Goal: Transaction & Acquisition: Purchase product/service

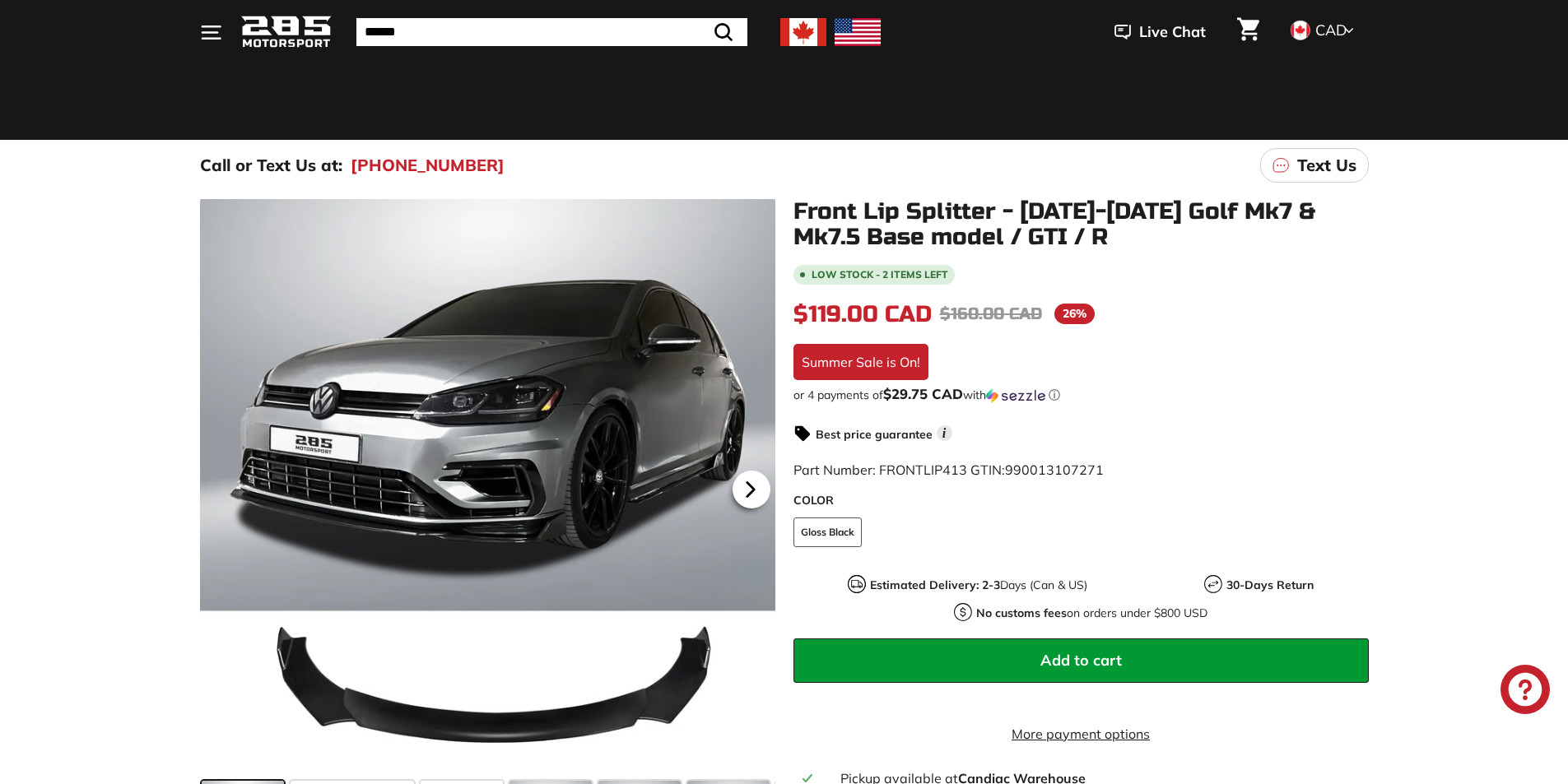
click at [749, 486] on icon at bounding box center [750, 489] width 7 height 14
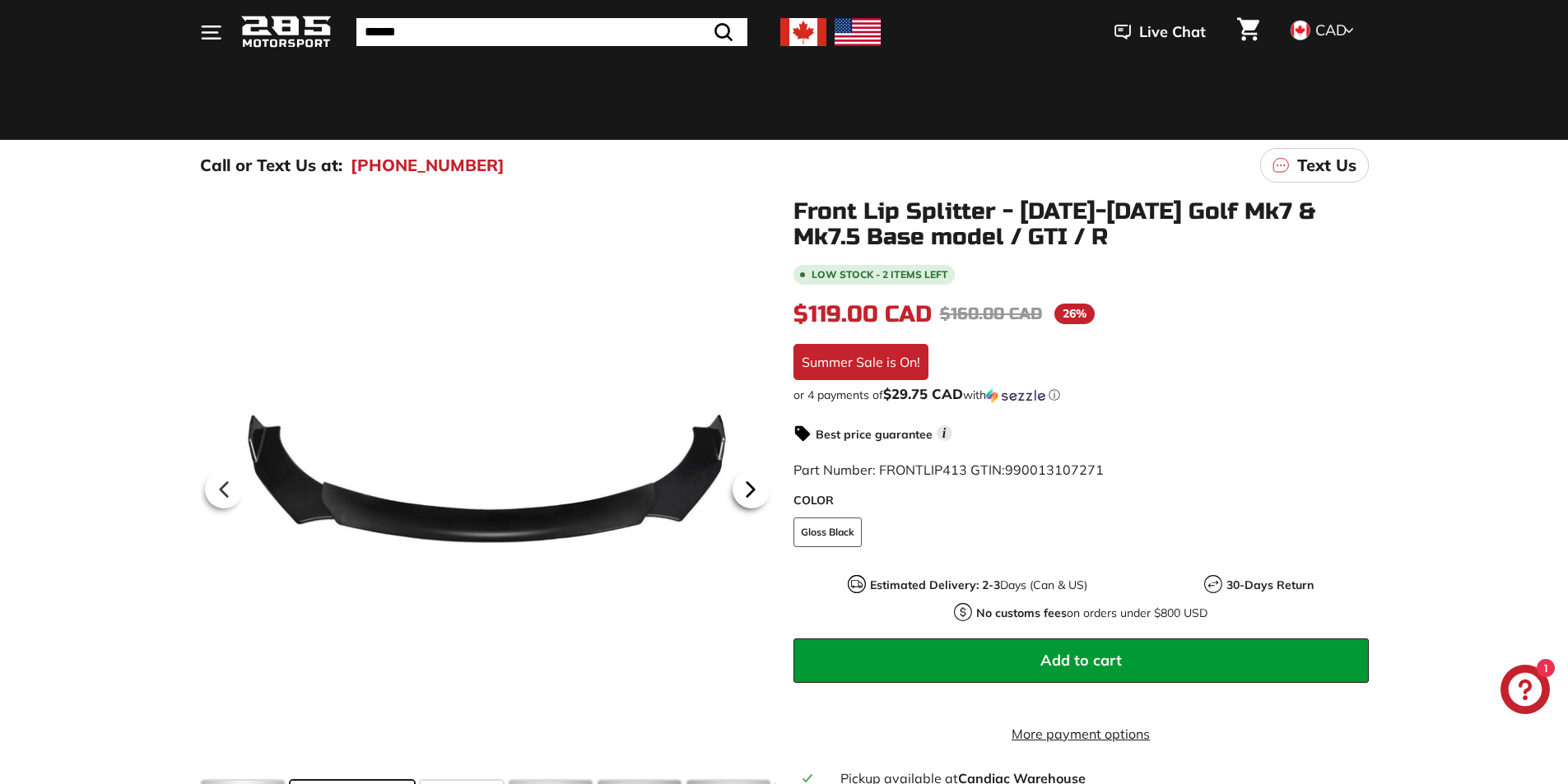
click at [749, 486] on icon at bounding box center [750, 489] width 7 height 14
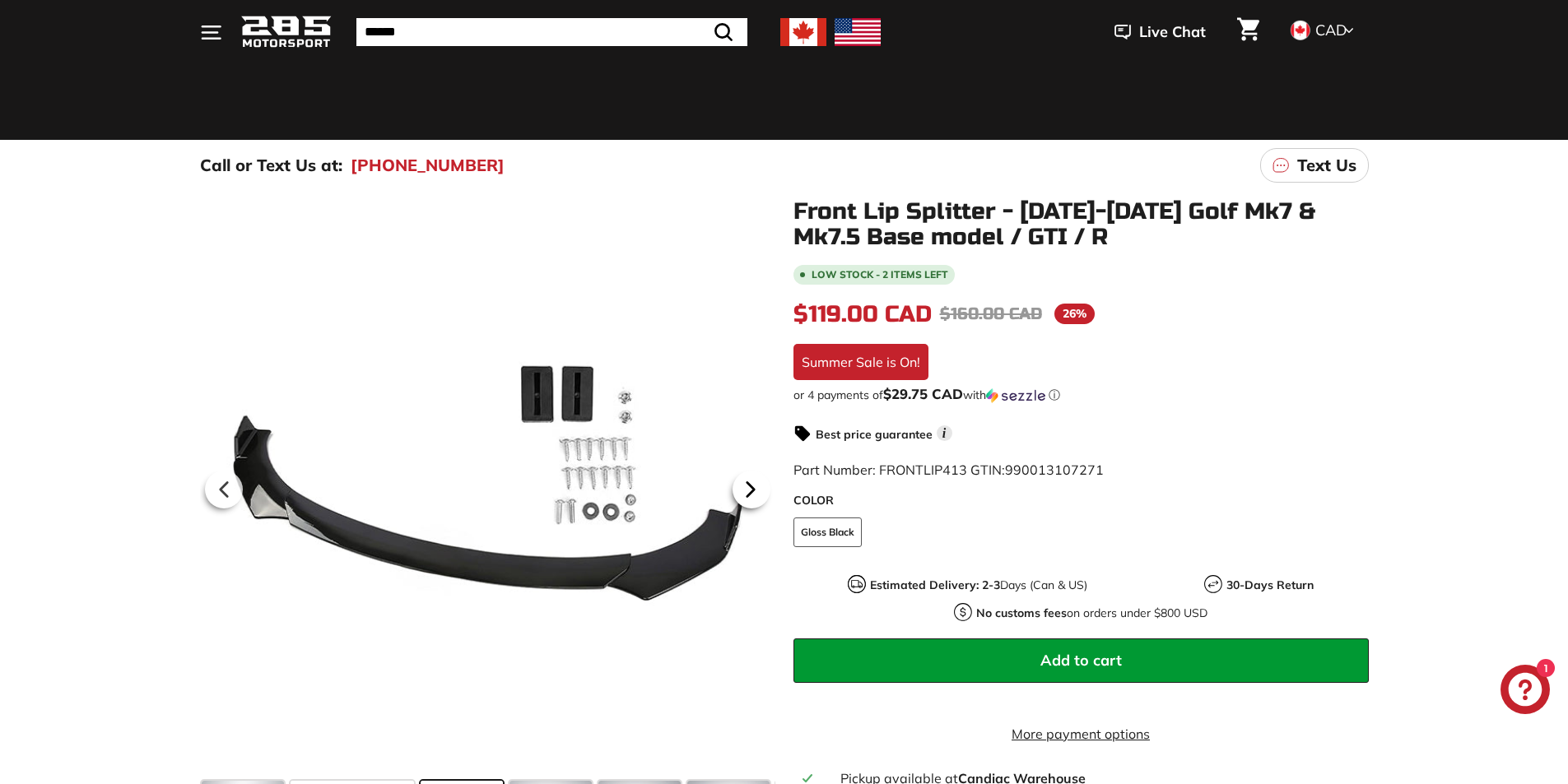
click at [749, 486] on icon at bounding box center [750, 489] width 7 height 14
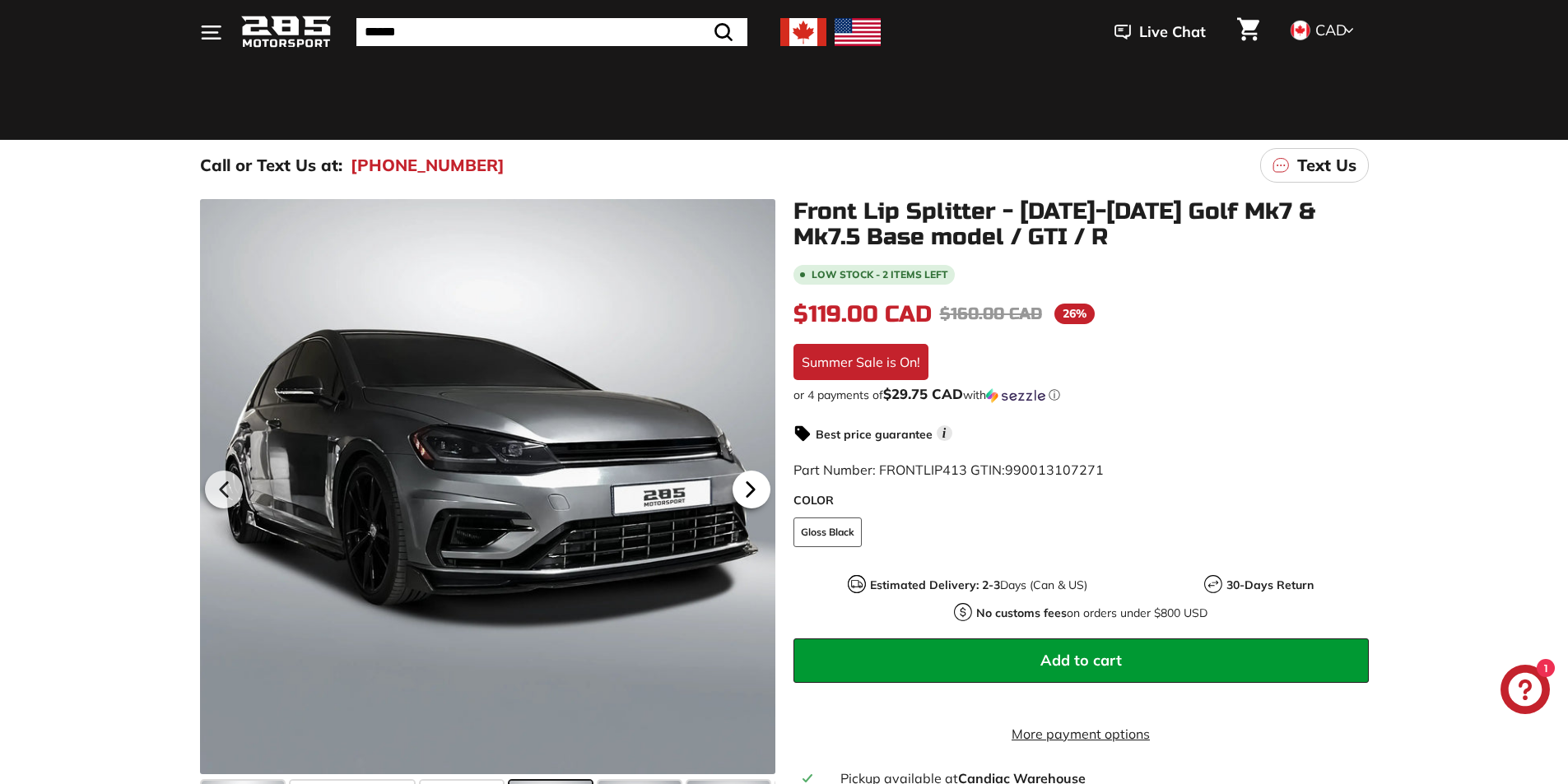
click at [749, 486] on icon at bounding box center [750, 489] width 7 height 14
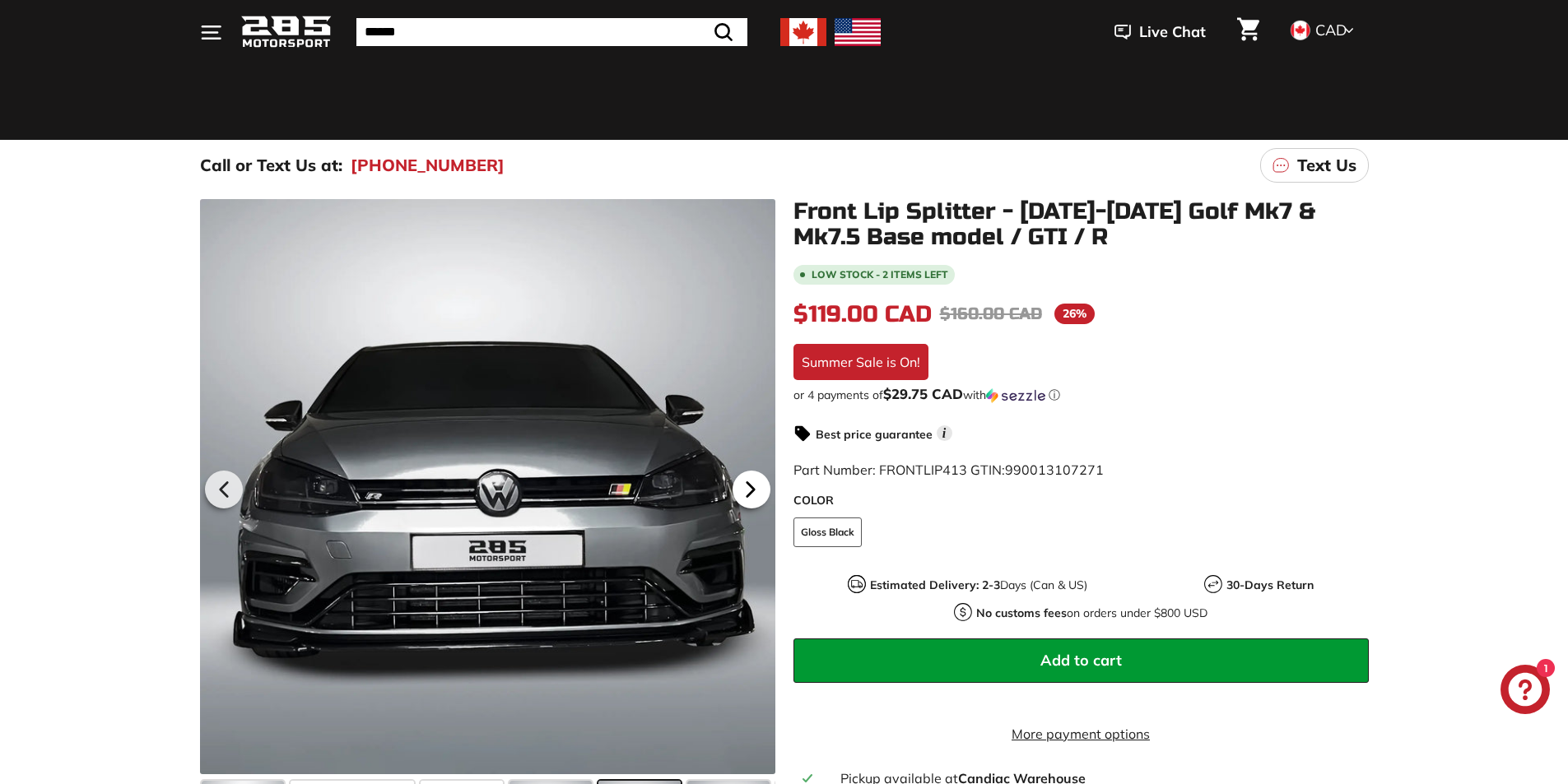
click at [749, 486] on icon at bounding box center [750, 489] width 7 height 14
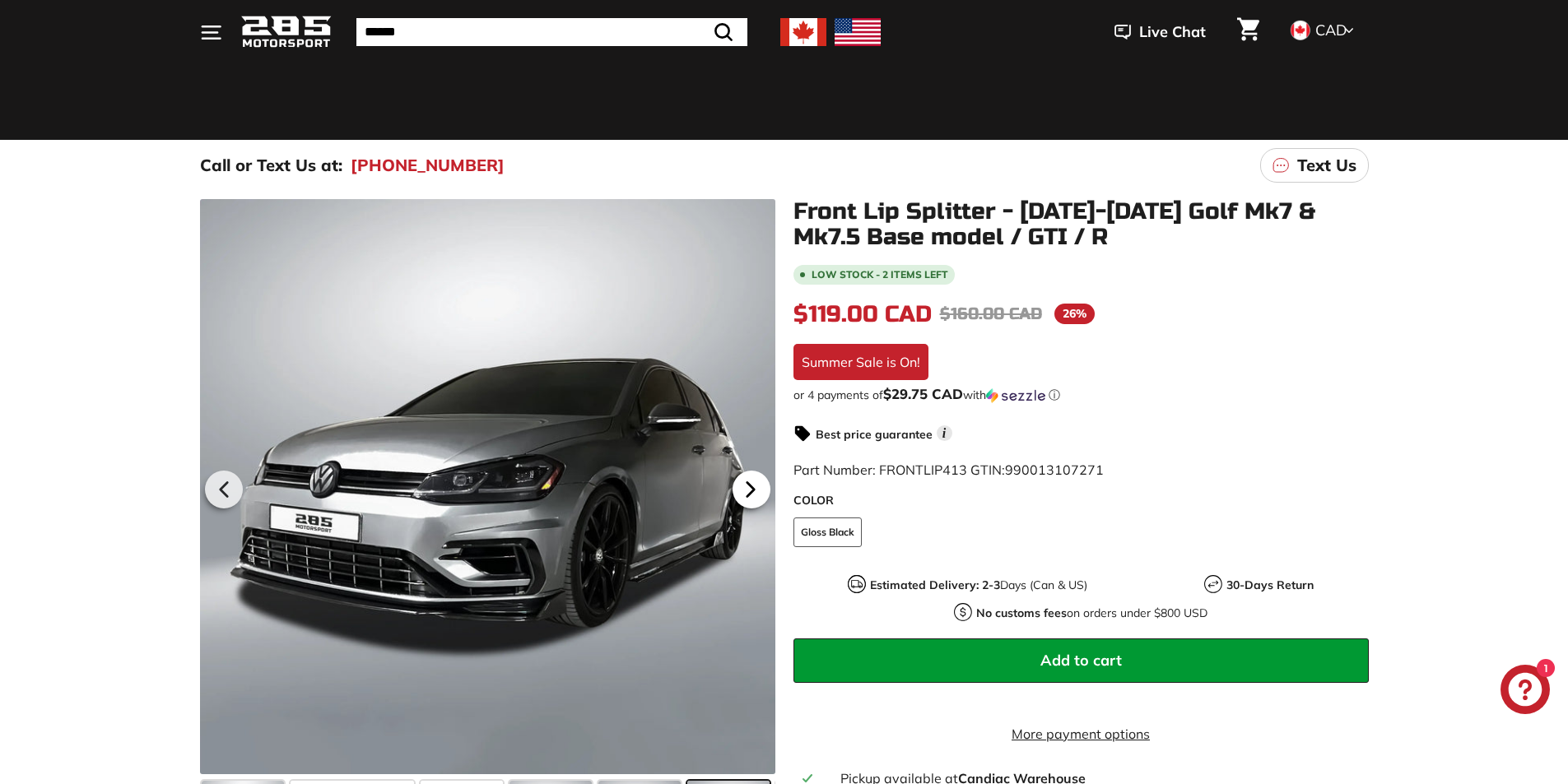
scroll to position [0, 87]
click at [749, 486] on icon at bounding box center [750, 489] width 7 height 14
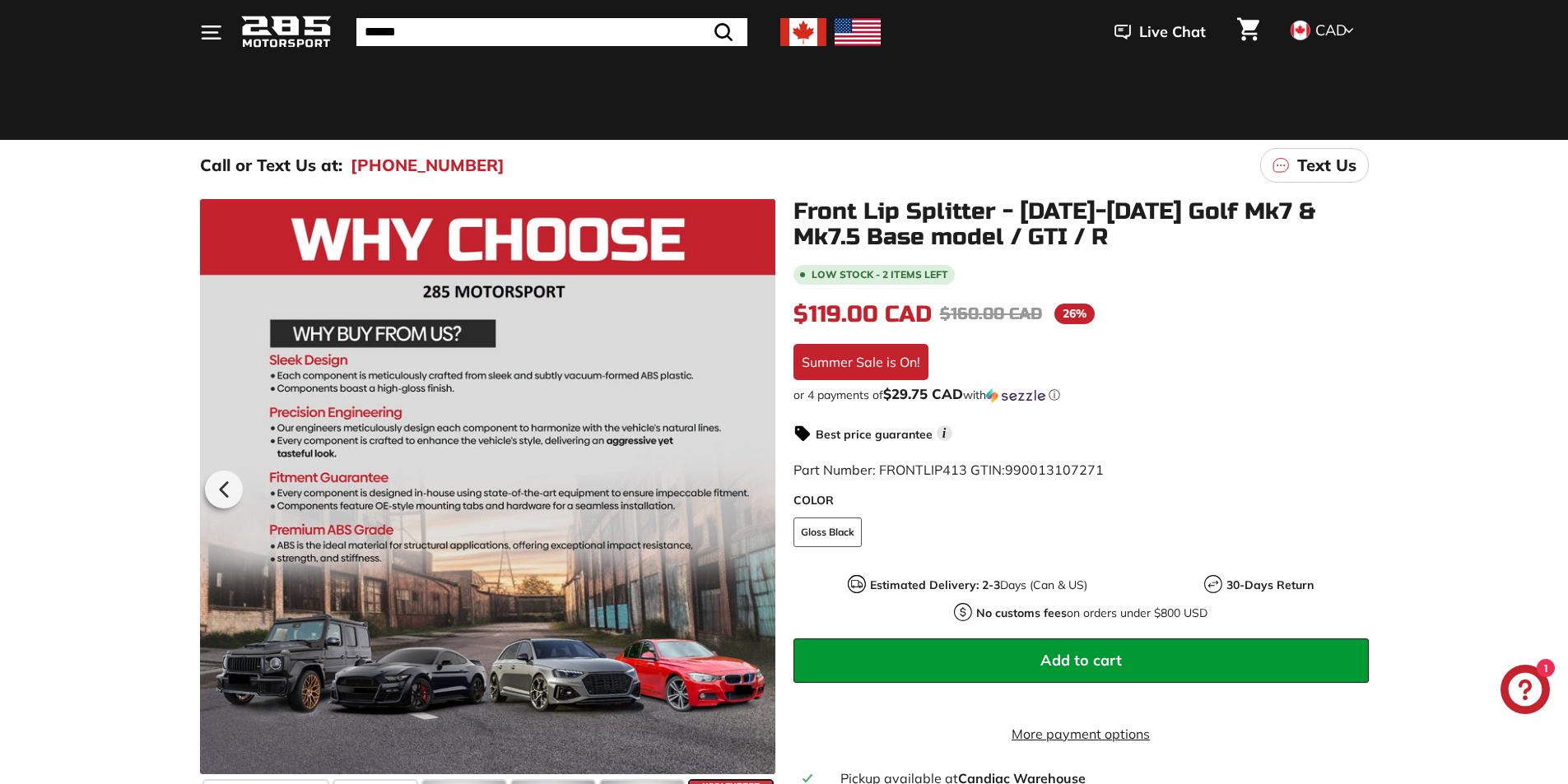
click at [749, 486] on div at bounding box center [488, 487] width 576 height 575
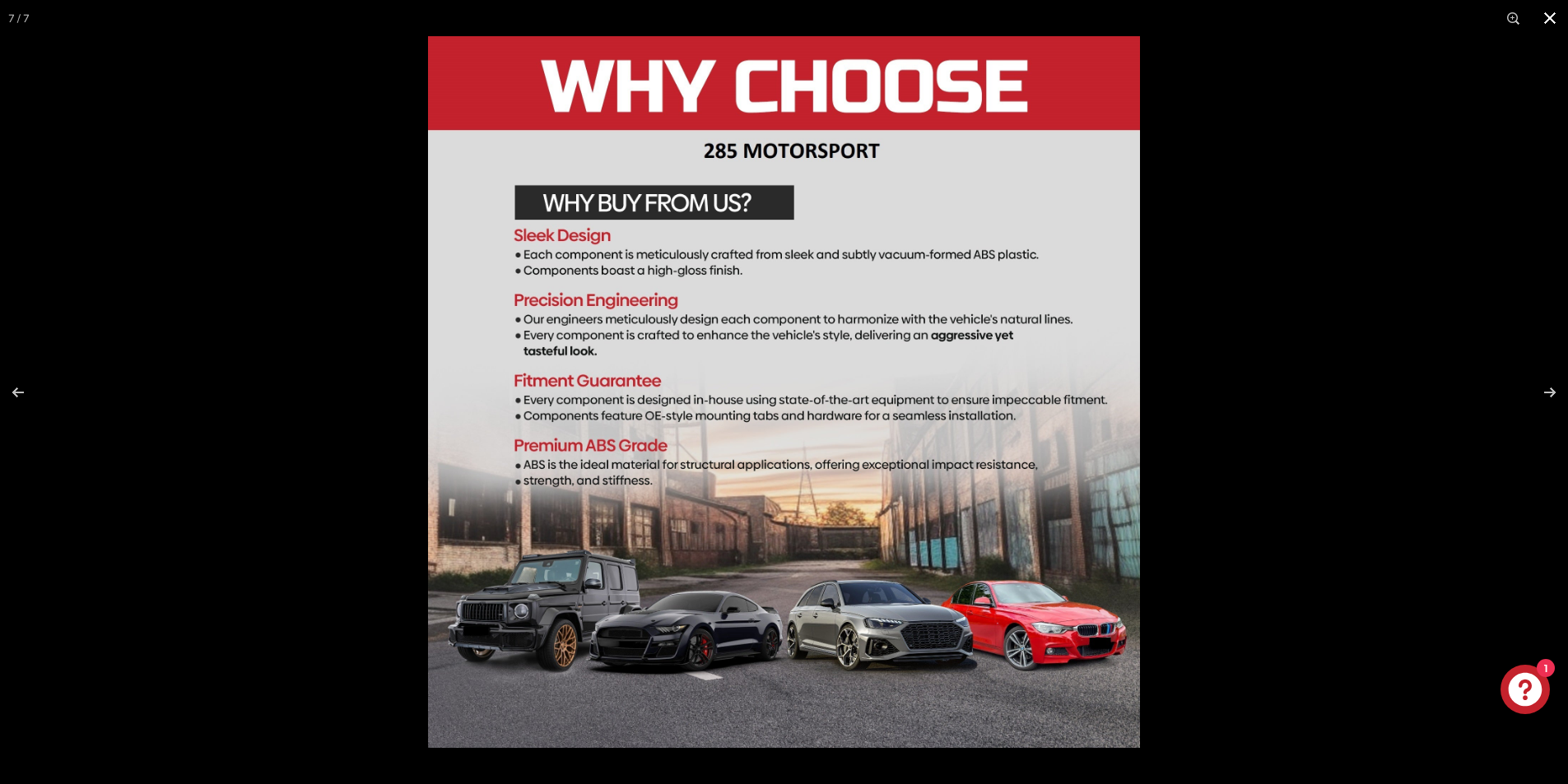
click at [1304, 377] on div at bounding box center [1212, 428] width 1568 height 784
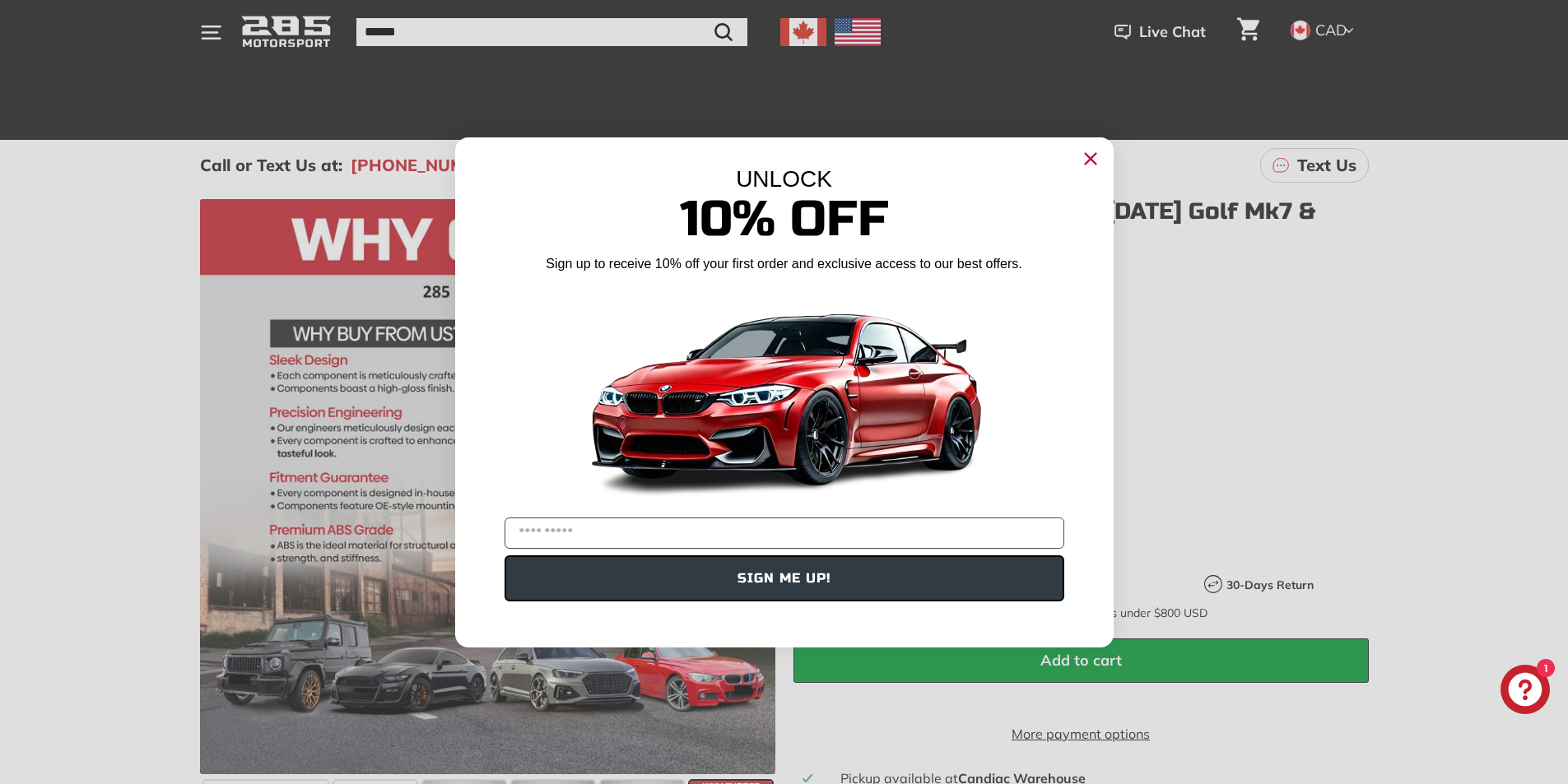
click at [1096, 159] on circle "Close dialog" at bounding box center [1090, 158] width 25 height 25
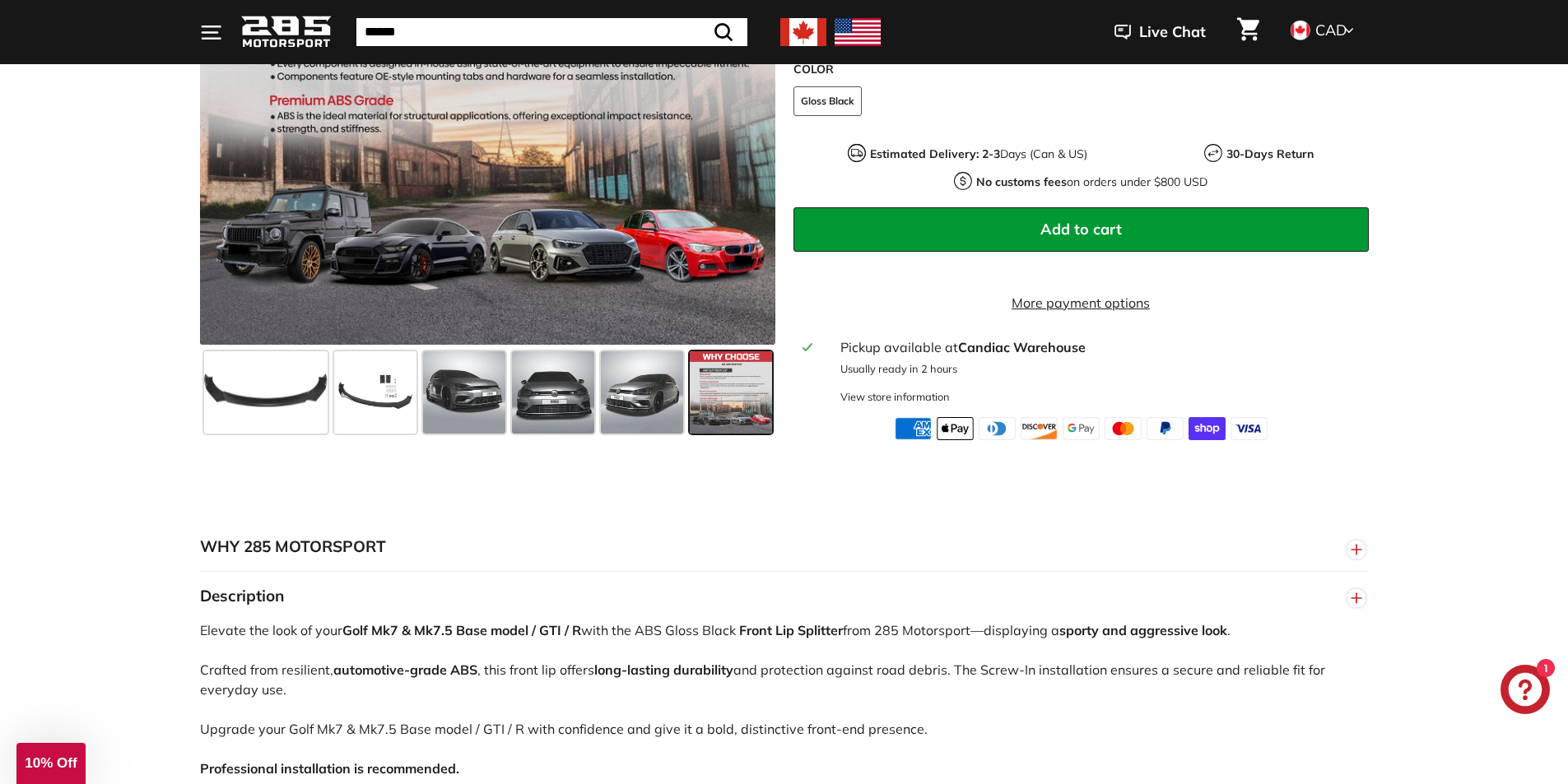
scroll to position [329, 0]
